Goal: Task Accomplishment & Management: Use online tool/utility

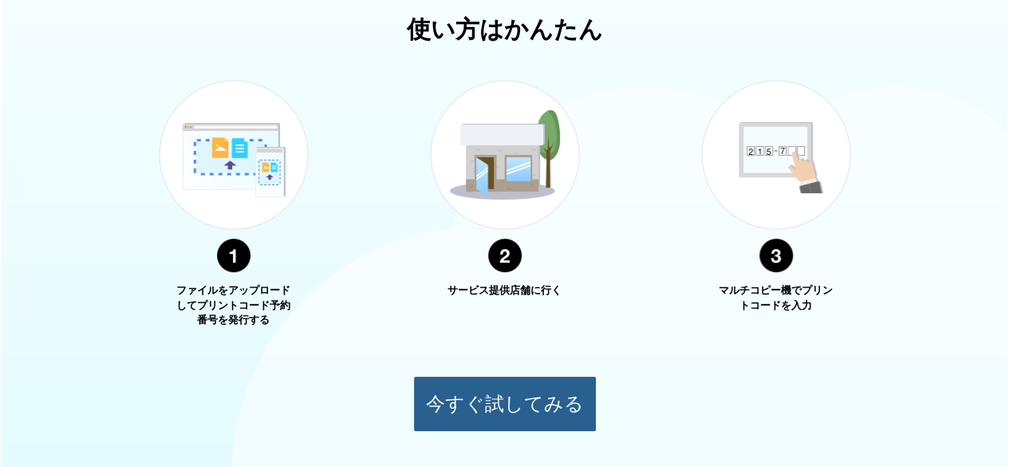
click at [528, 386] on button "今すぐ試してみる" at bounding box center [504, 404] width 183 height 56
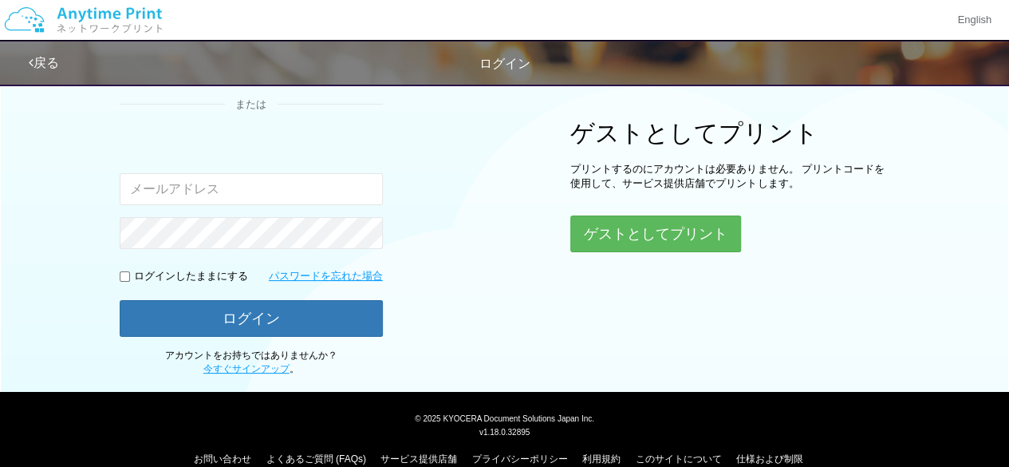
scroll to position [558, 0]
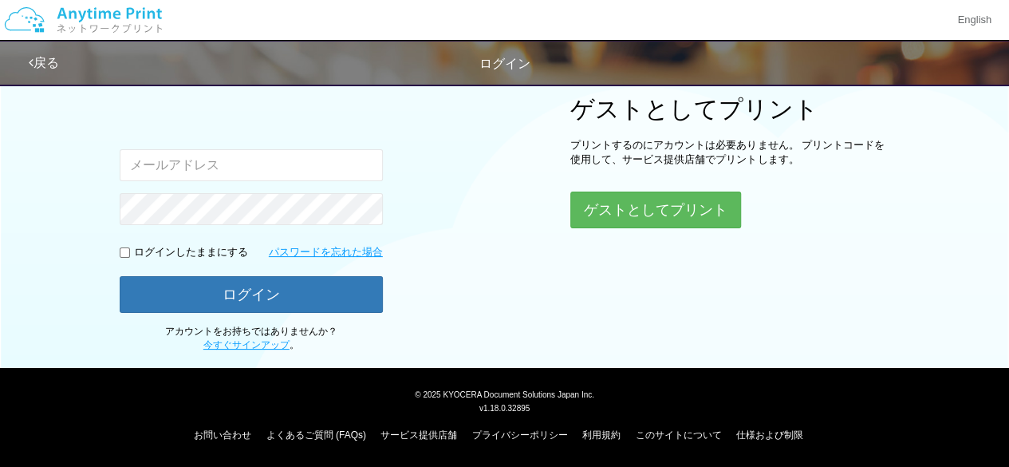
scroll to position [201, 0]
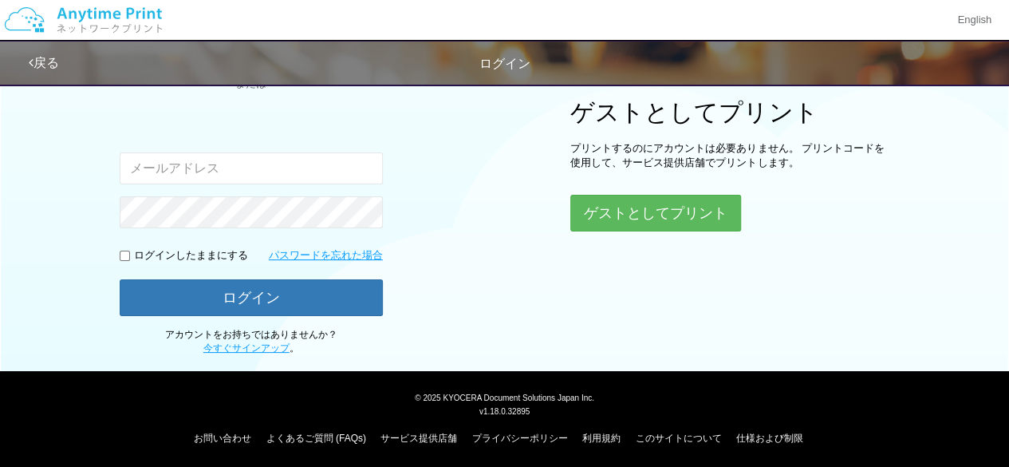
click at [593, 186] on div "ゲストとしてプリント プリントするのにアカウントは必要ありません。 プリントコードを使用して、サービス提供店舗でプリントします。 ゲストとしてプリント" at bounding box center [729, 165] width 319 height 132
click at [597, 191] on div "ゲストとしてプリント プリントするのにアカウントは必要ありません。 プリントコードを使用して、サービス提供店舗でプリントします。 ゲストとしてプリント" at bounding box center [729, 165] width 319 height 132
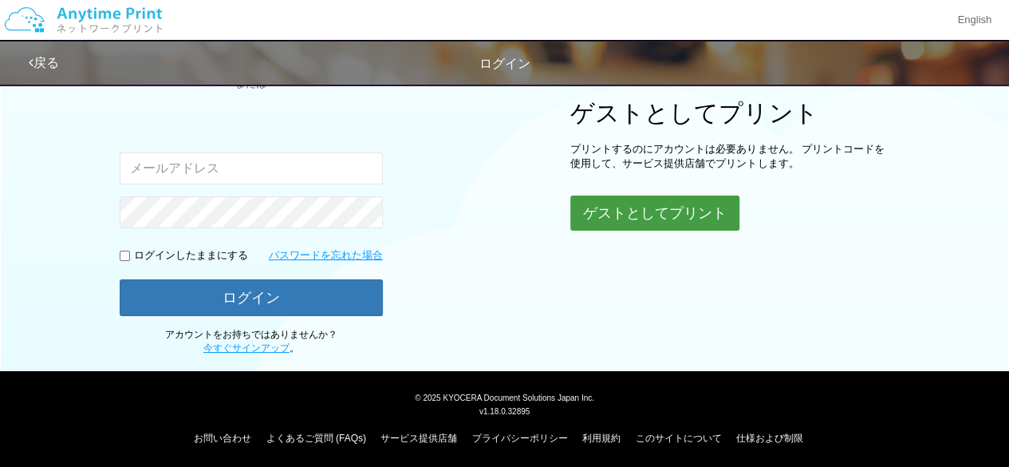
click at [601, 195] on button "ゲストとしてプリント" at bounding box center [654, 212] width 169 height 35
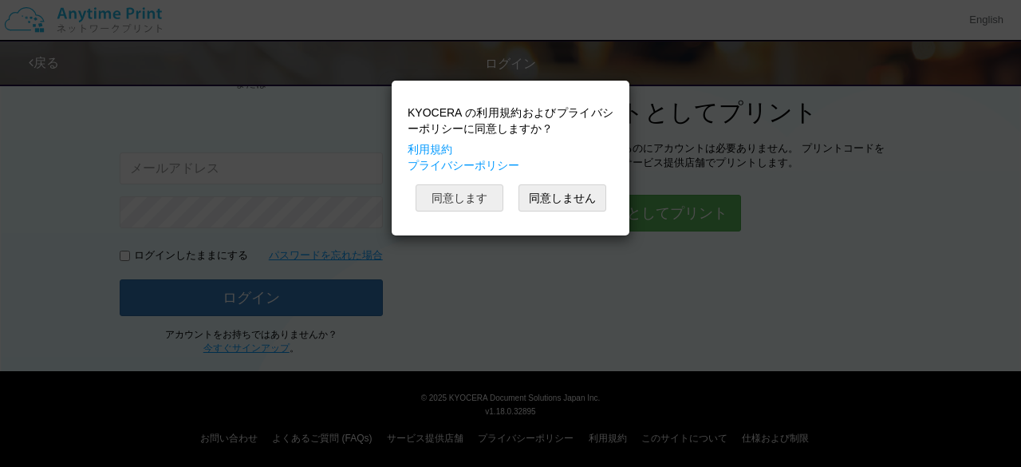
click at [480, 203] on button "同意します" at bounding box center [460, 197] width 88 height 27
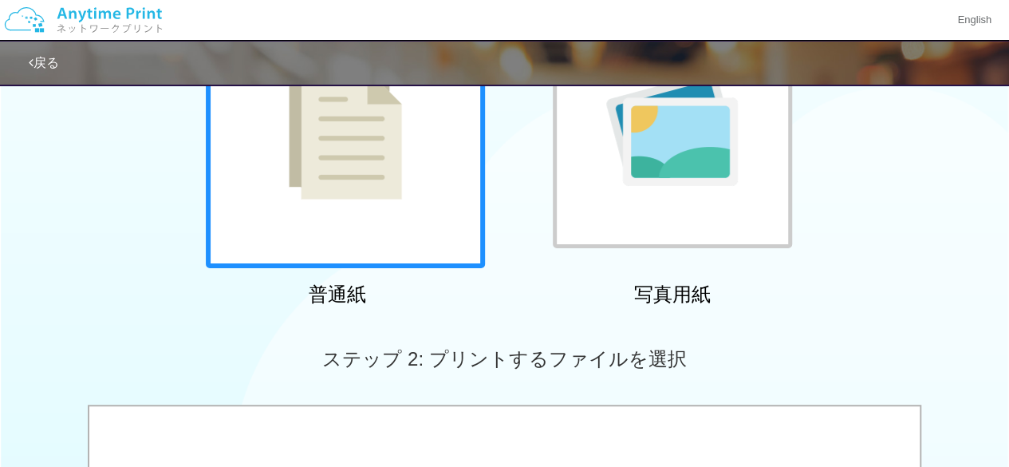
click at [665, 194] on div at bounding box center [672, 128] width 239 height 239
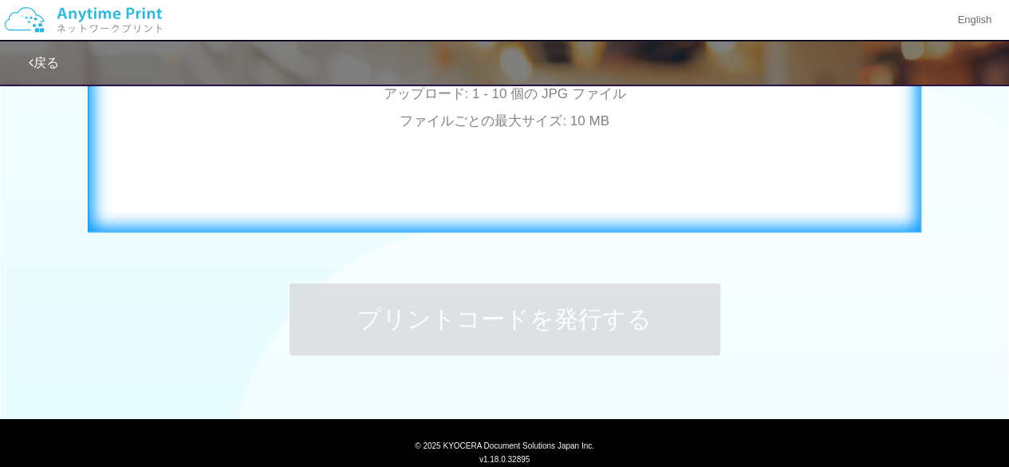
scroll to position [746, 0]
